Goal: Use online tool/utility: Utilize a website feature to perform a specific function

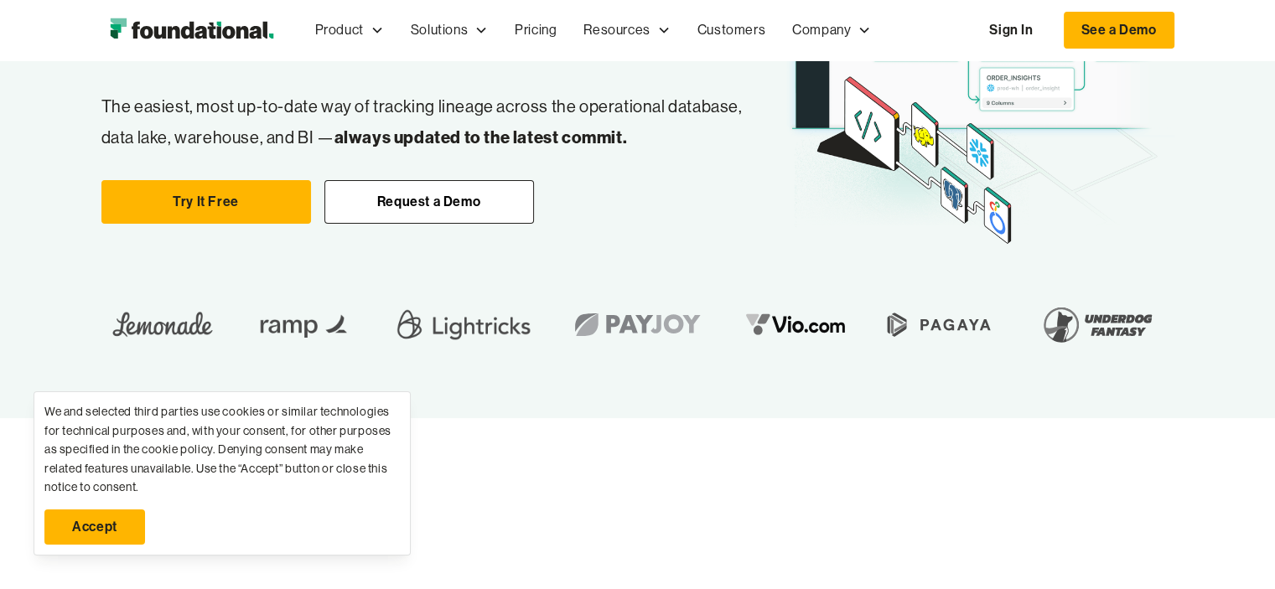
scroll to position [252, 0]
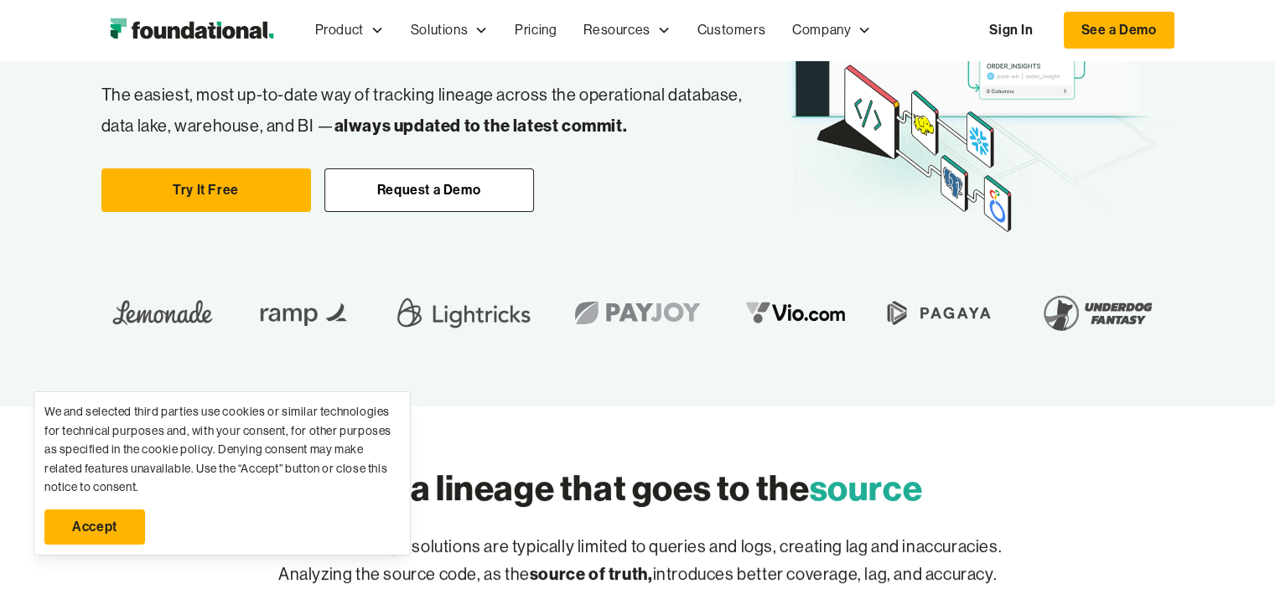
click at [131, 516] on link "Accept" at bounding box center [94, 527] width 101 height 35
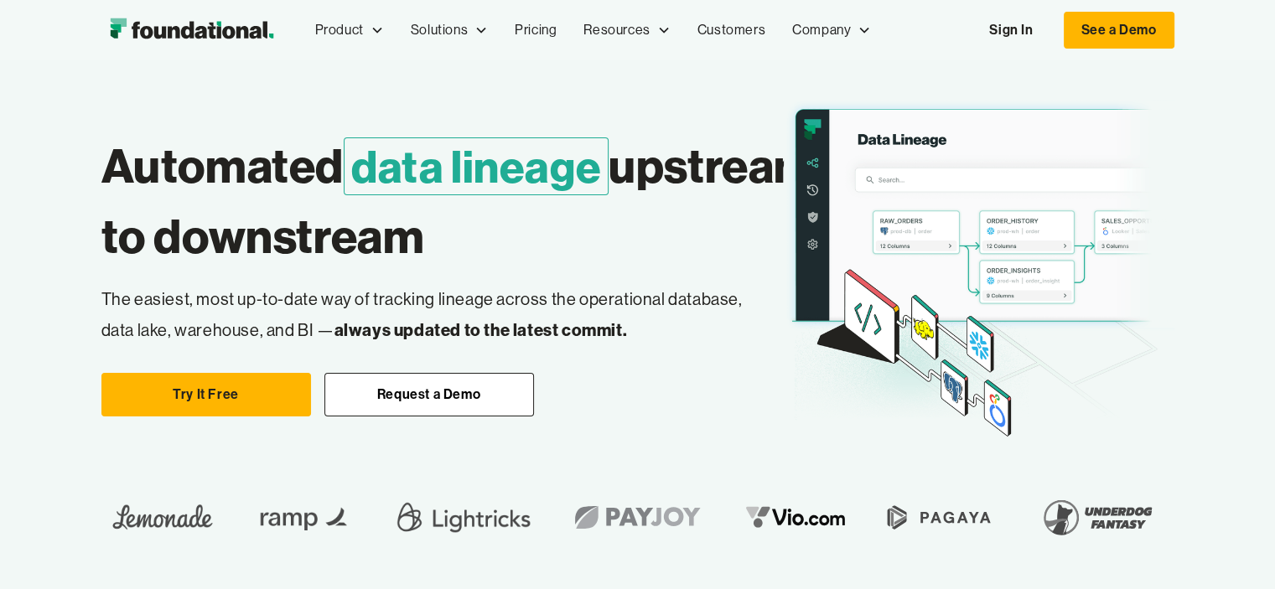
scroll to position [0, 0]
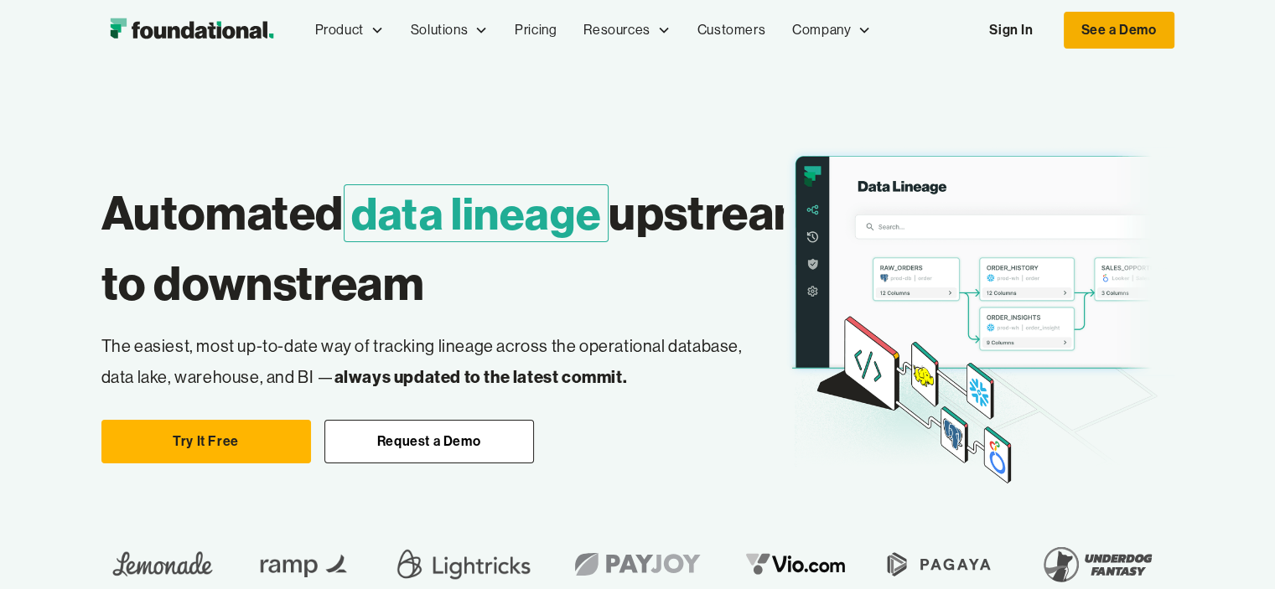
click at [1136, 37] on link "See a Demo" at bounding box center [1119, 30] width 111 height 37
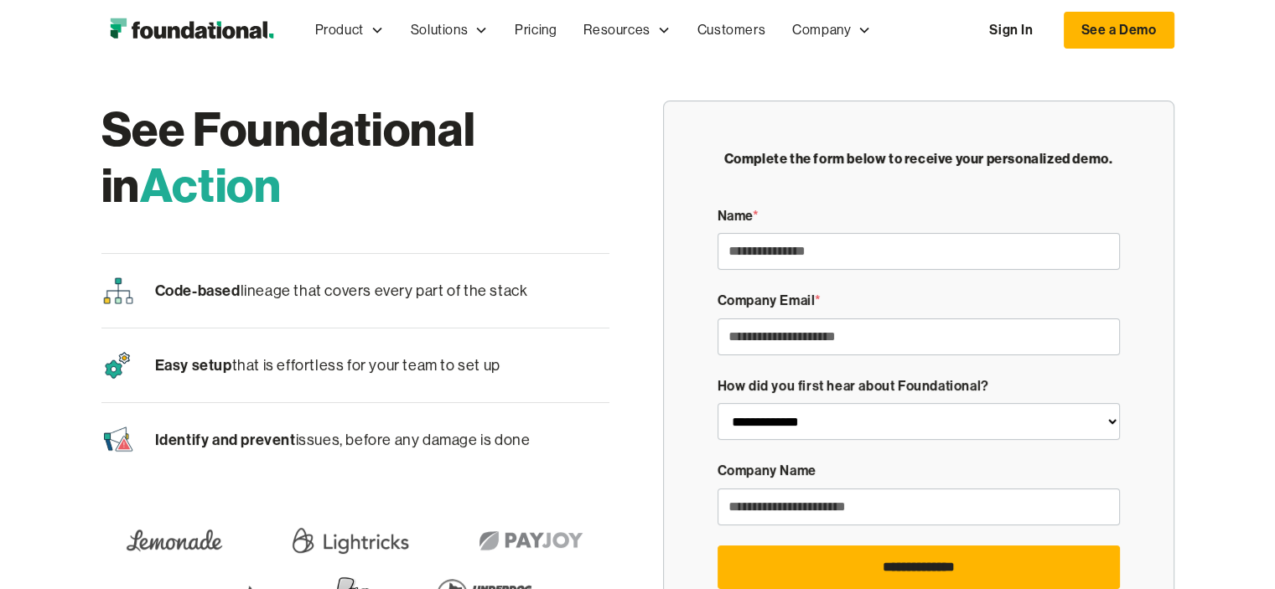
click at [445, 304] on div "Code-based lineage that covers every part of the stack" at bounding box center [355, 291] width 508 height 74
drag, startPoint x: 392, startPoint y: 371, endPoint x: 487, endPoint y: 376, distance: 94.8
click at [393, 371] on p "Easy setup that is effortless for your team to set up" at bounding box center [327, 366] width 345 height 26
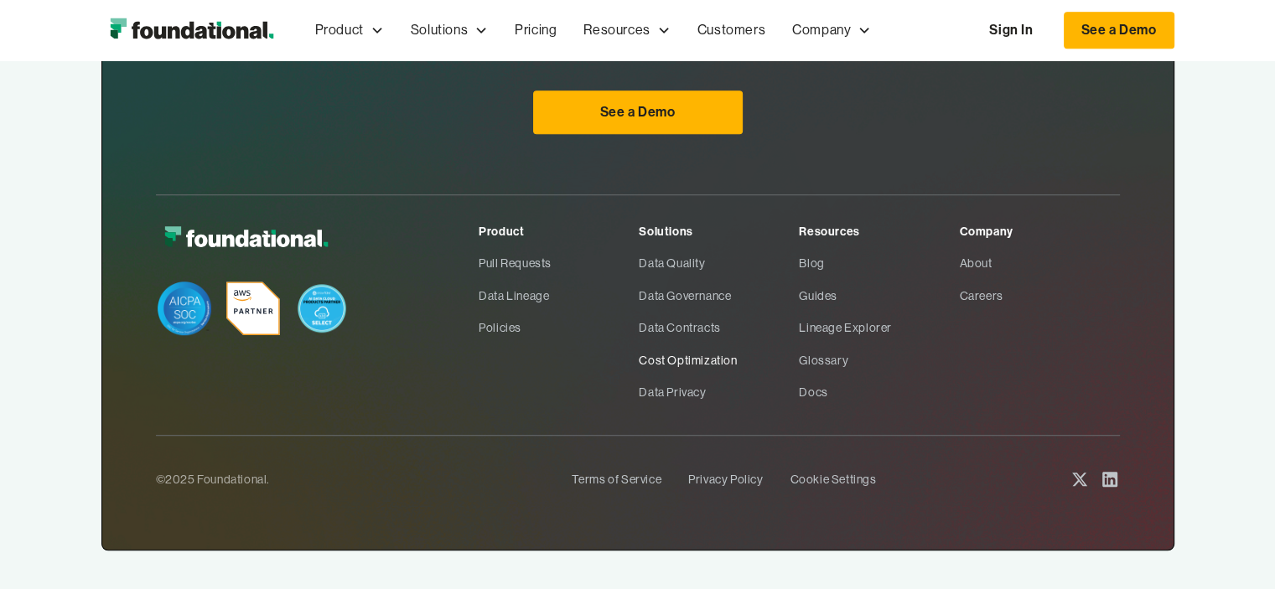
scroll to position [1080, 0]
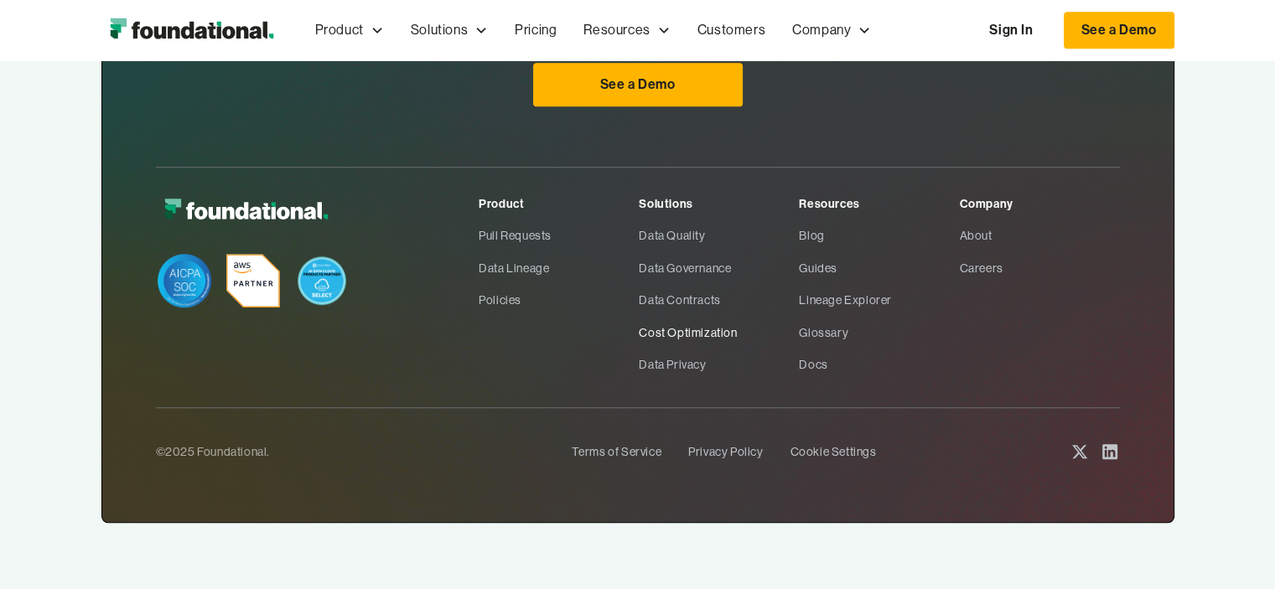
click at [682, 332] on link "Cost Optimization" at bounding box center [719, 333] width 160 height 32
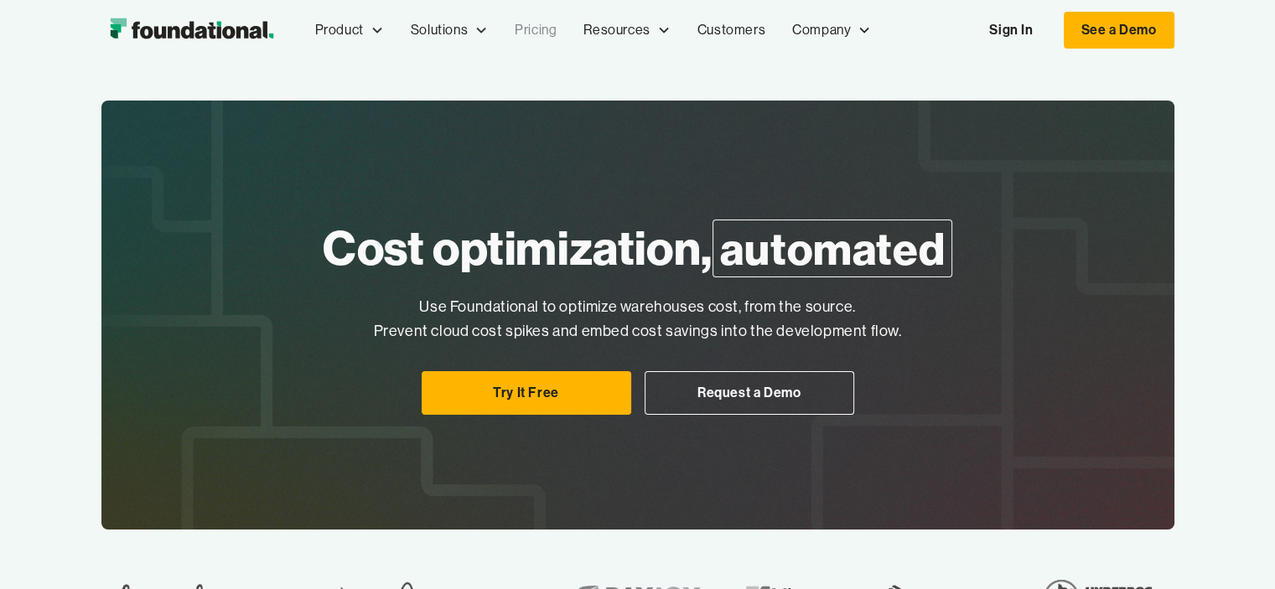
click at [523, 26] on link "Pricing" at bounding box center [535, 30] width 69 height 55
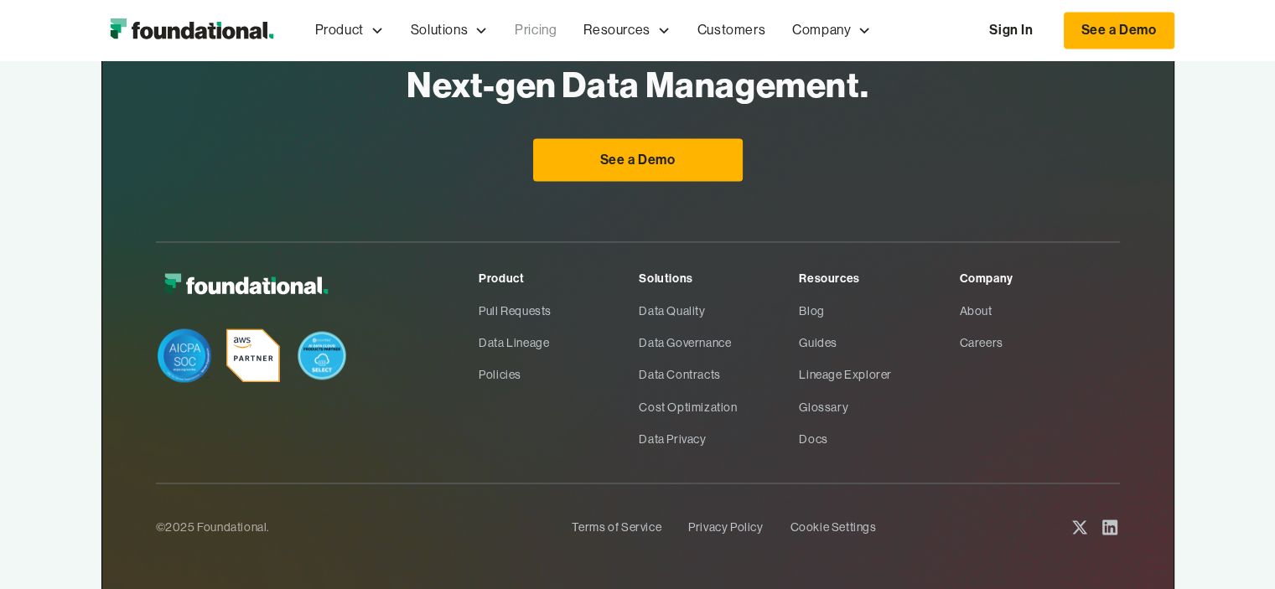
scroll to position [2760, 0]
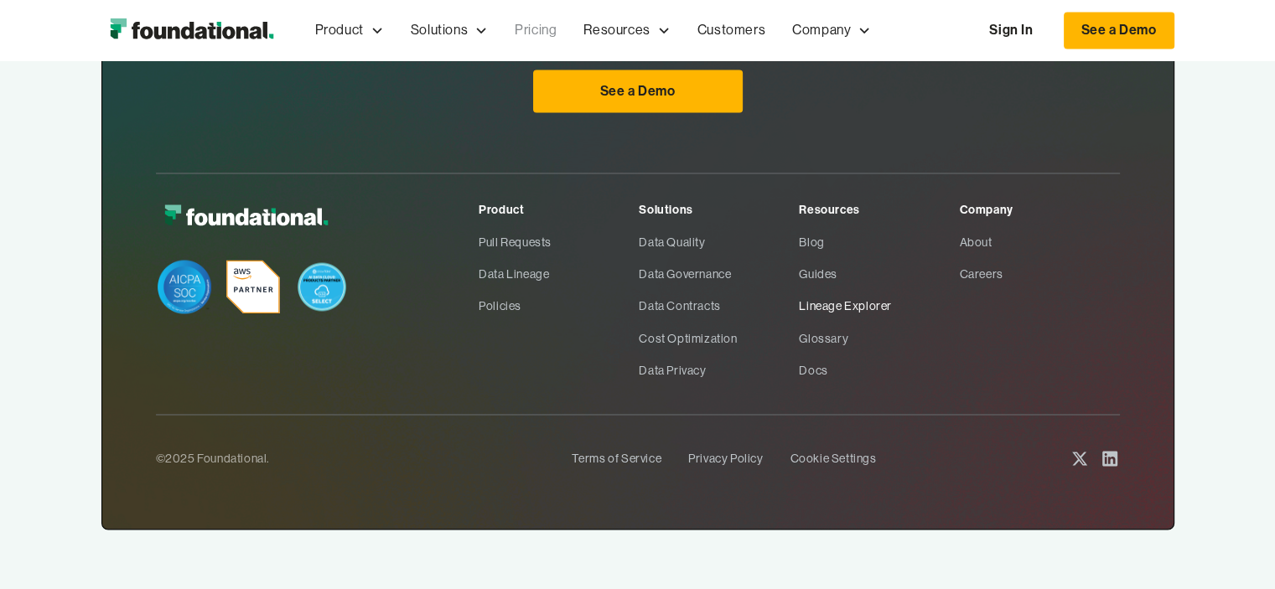
click at [866, 304] on link "Lineage Explorer" at bounding box center [879, 306] width 160 height 32
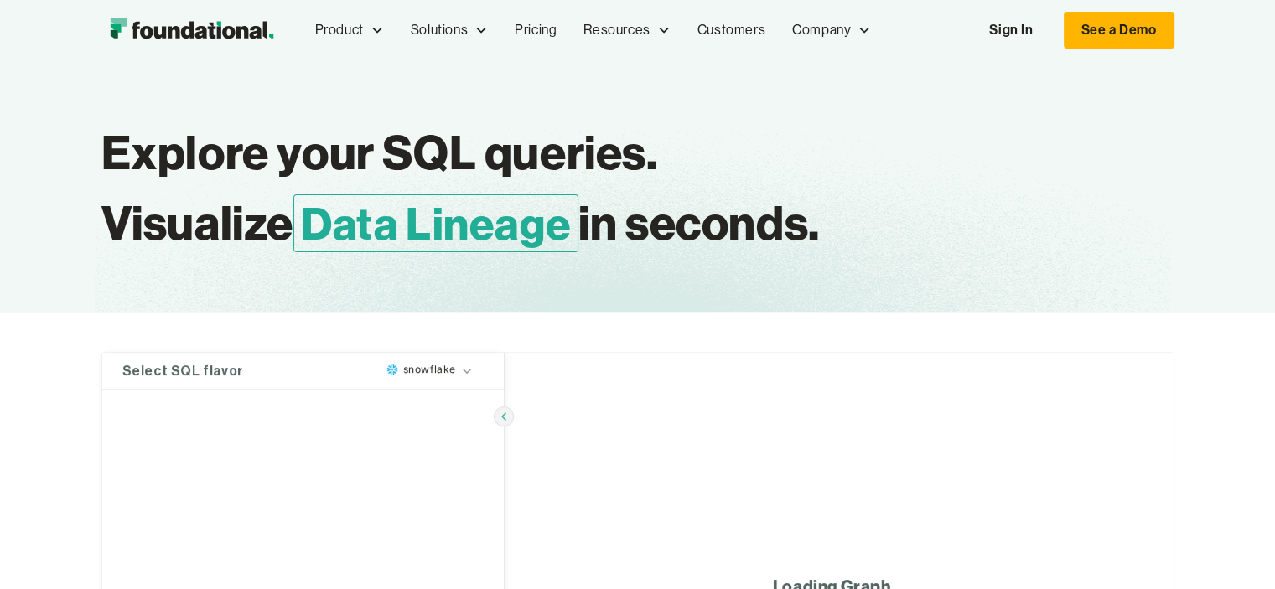
type textarea "**********"
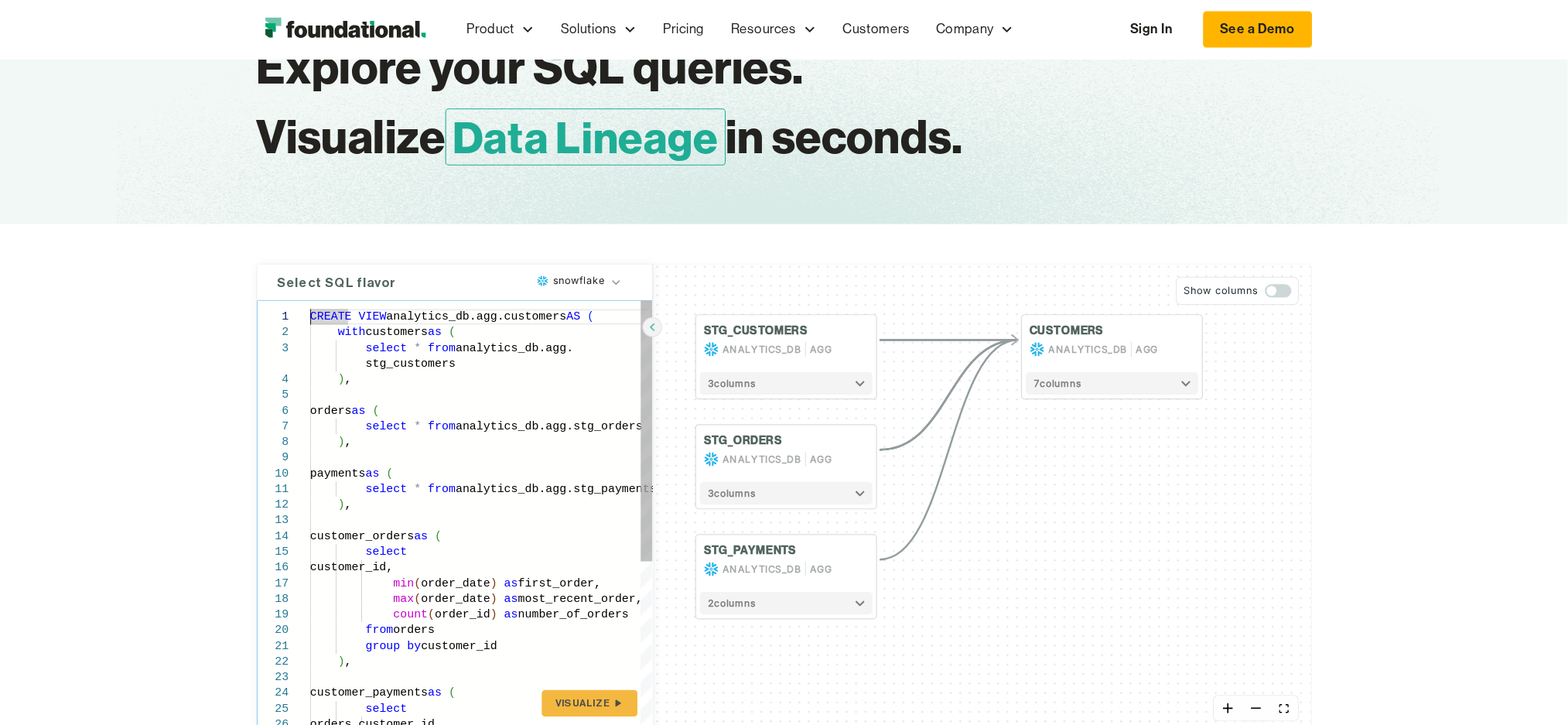
scroll to position [77, 0]
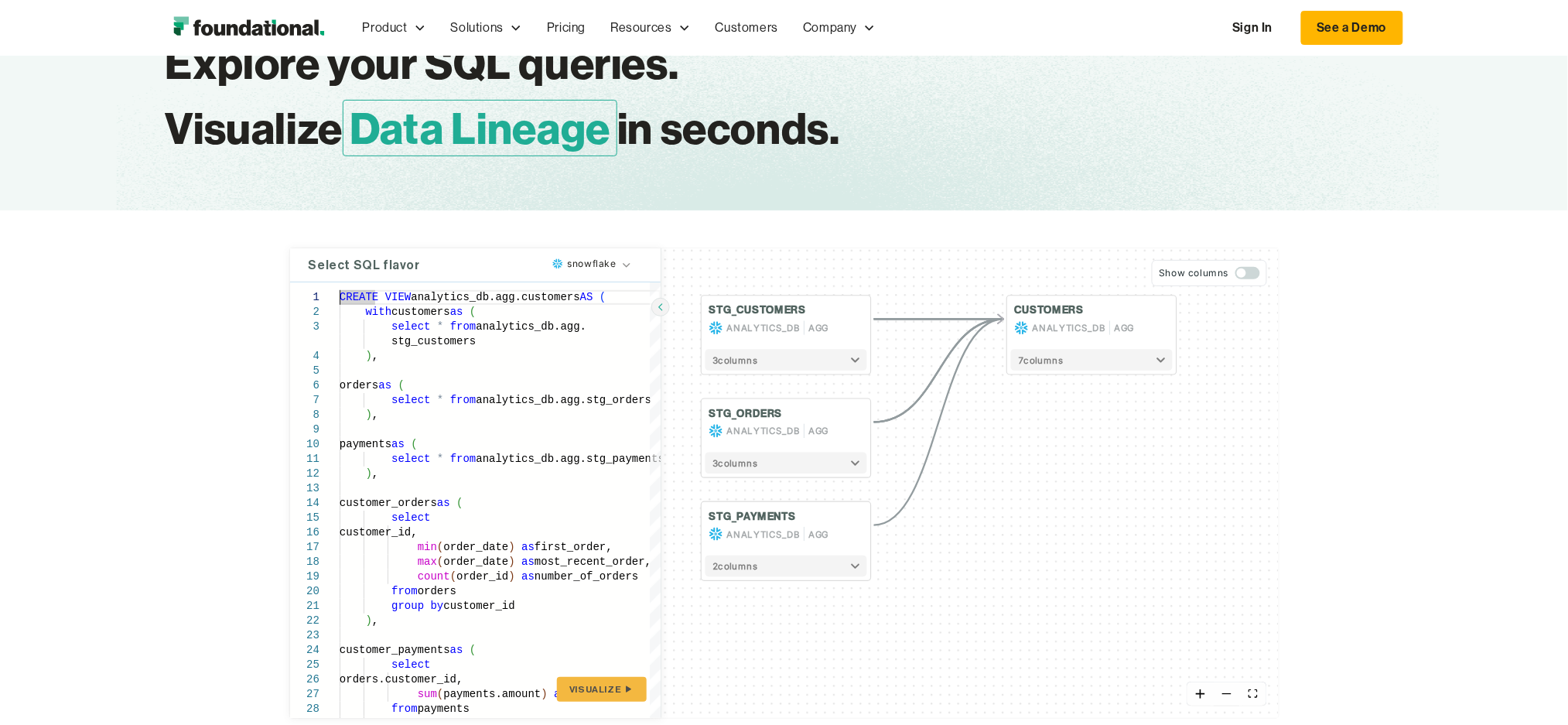
drag, startPoint x: 1174, startPoint y: 1, endPoint x: 65, endPoint y: 426, distance: 1187.6
click at [65, 426] on div "Select SQL flavor snowflake 1 2 3 4 5 6 7 8 9 10 11 12 13 14 15 16 17 18 19 20 …" at bounding box center [784, 482] width 1568 height 545
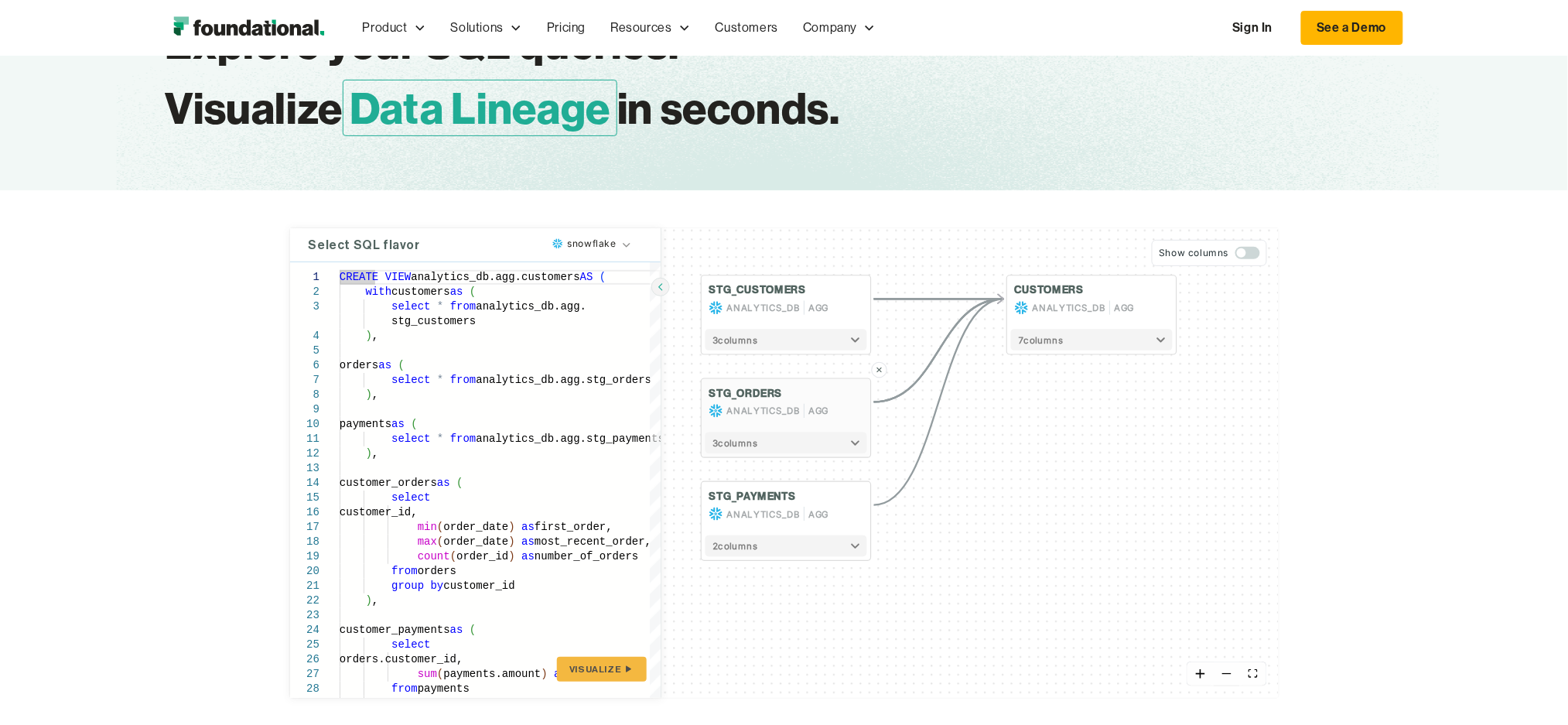
scroll to position [0, 0]
